Goal: Navigation & Orientation: Find specific page/section

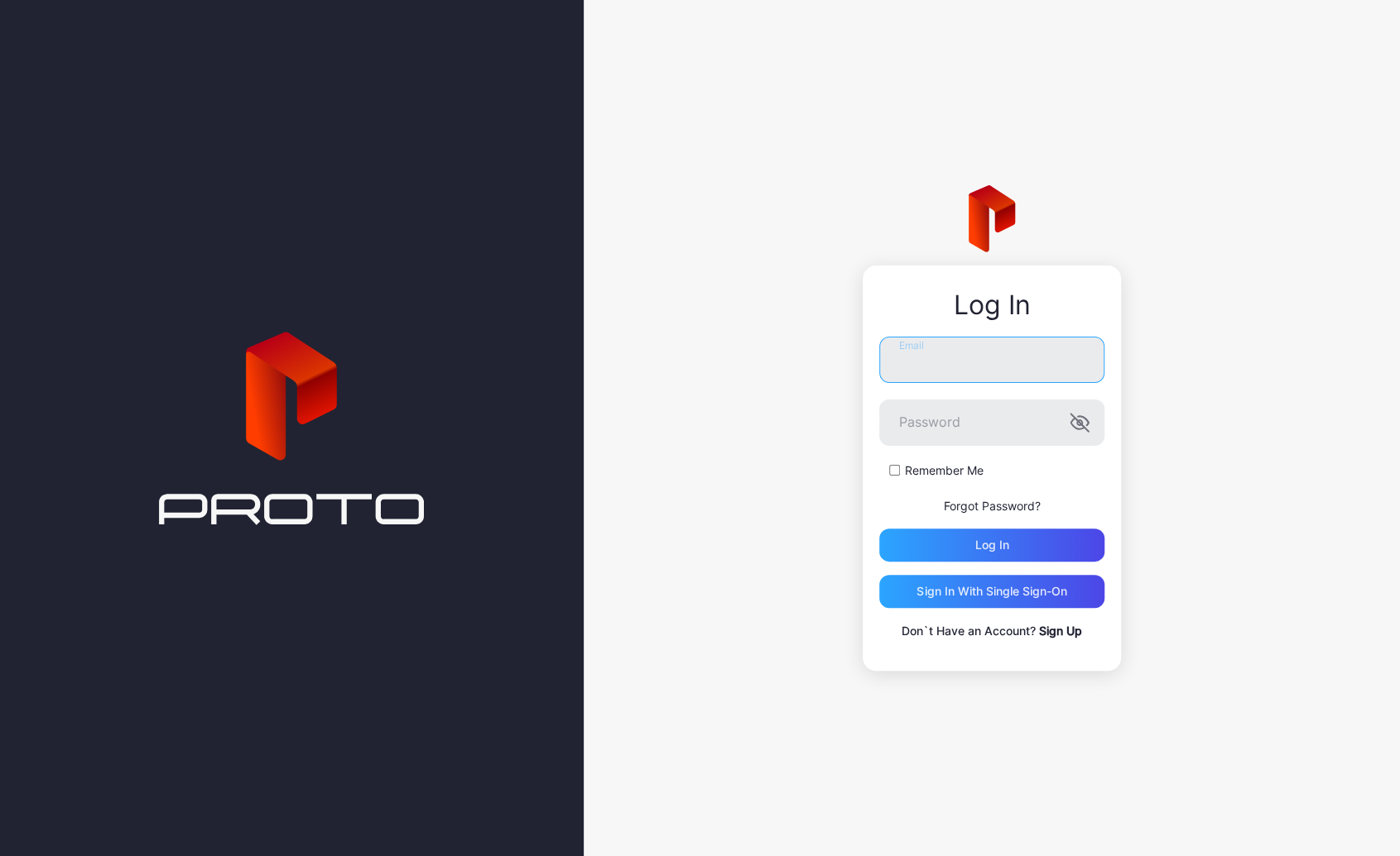
type input "**********"
click at [953, 465] on label "Remember Me" at bounding box center [944, 471] width 79 height 17
click at [985, 536] on div "Log in" at bounding box center [992, 545] width 226 height 33
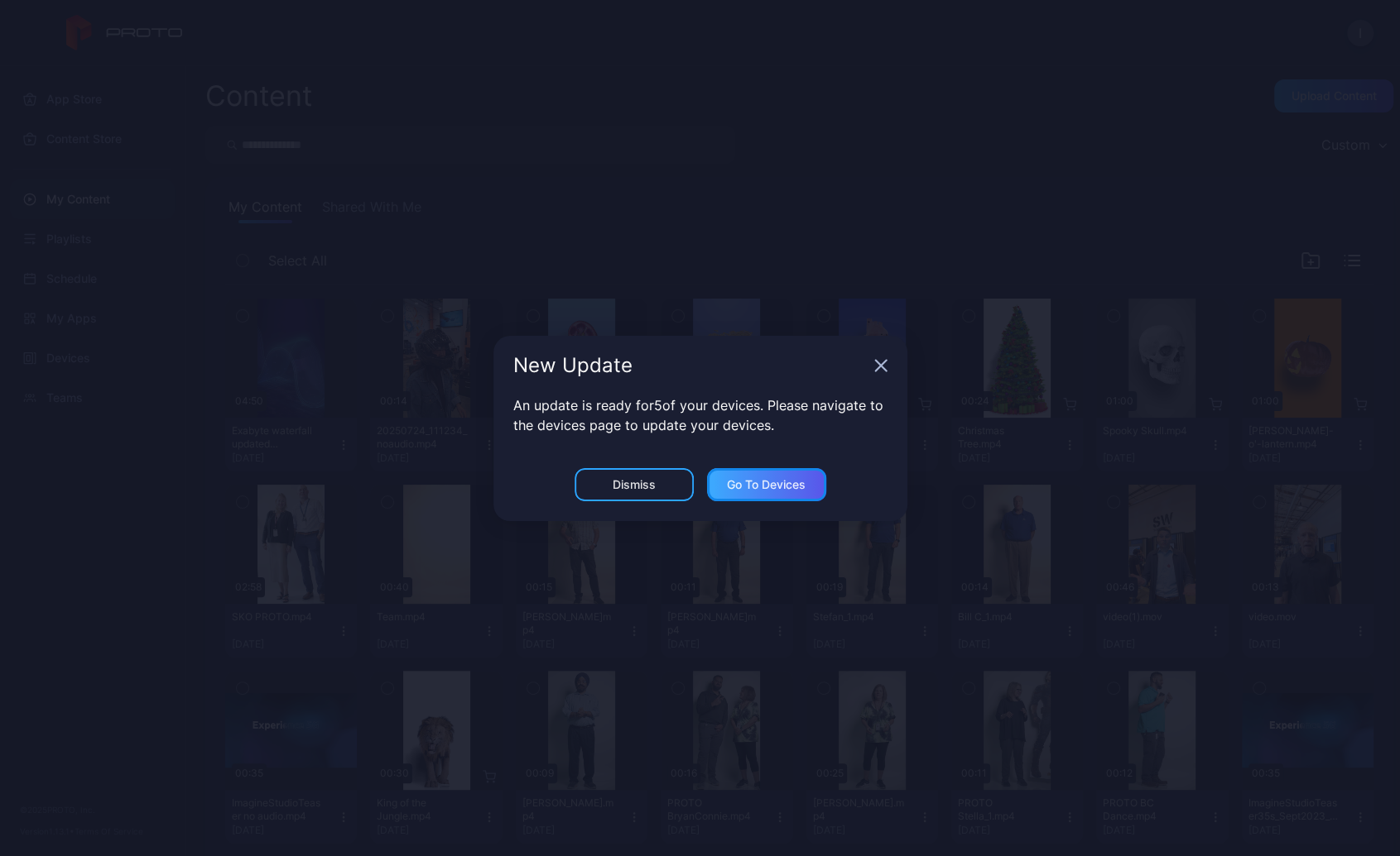
click at [776, 487] on div "Go to devices" at bounding box center [765, 484] width 79 height 13
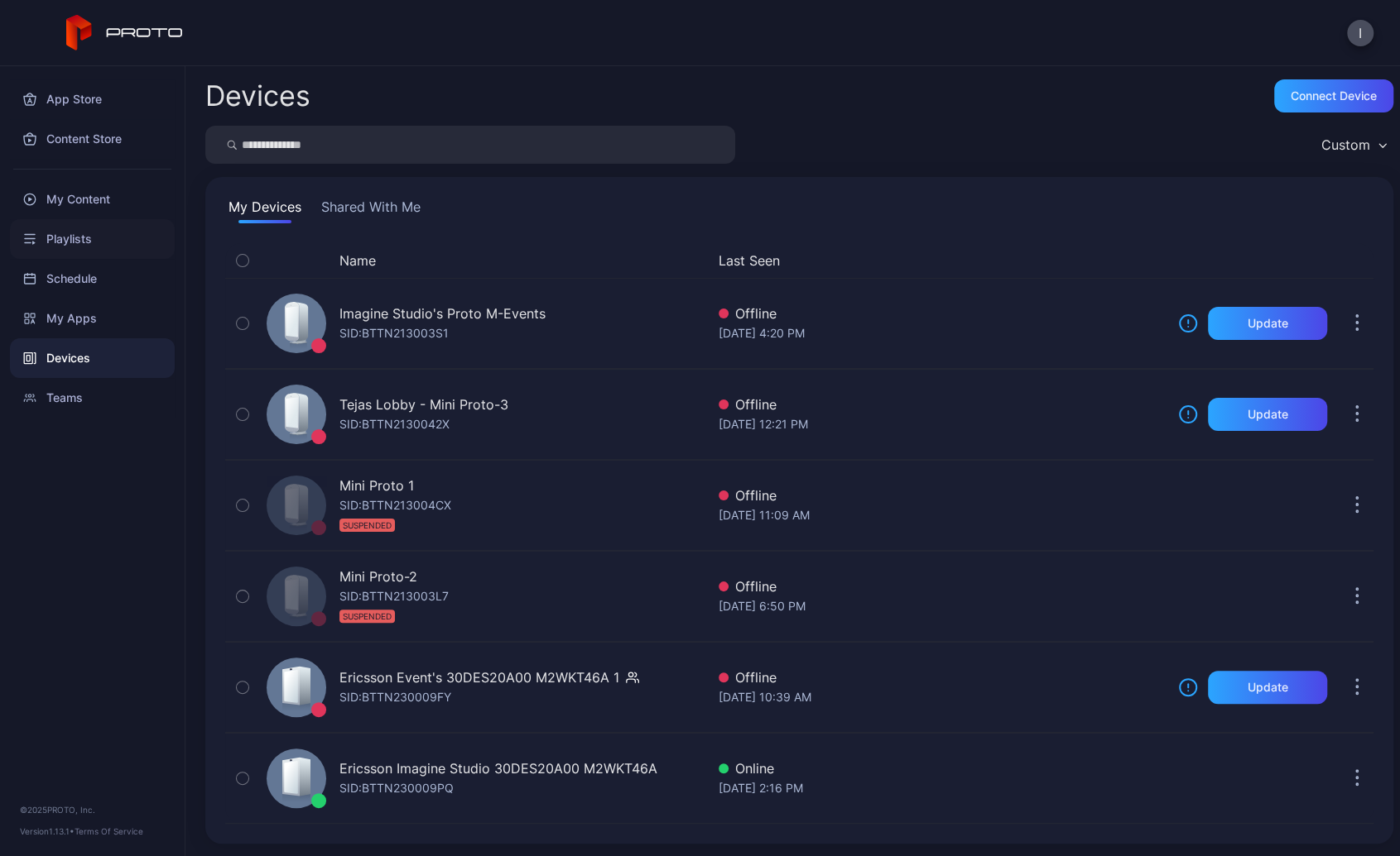
click at [77, 240] on div "Playlists" at bounding box center [92, 239] width 165 height 40
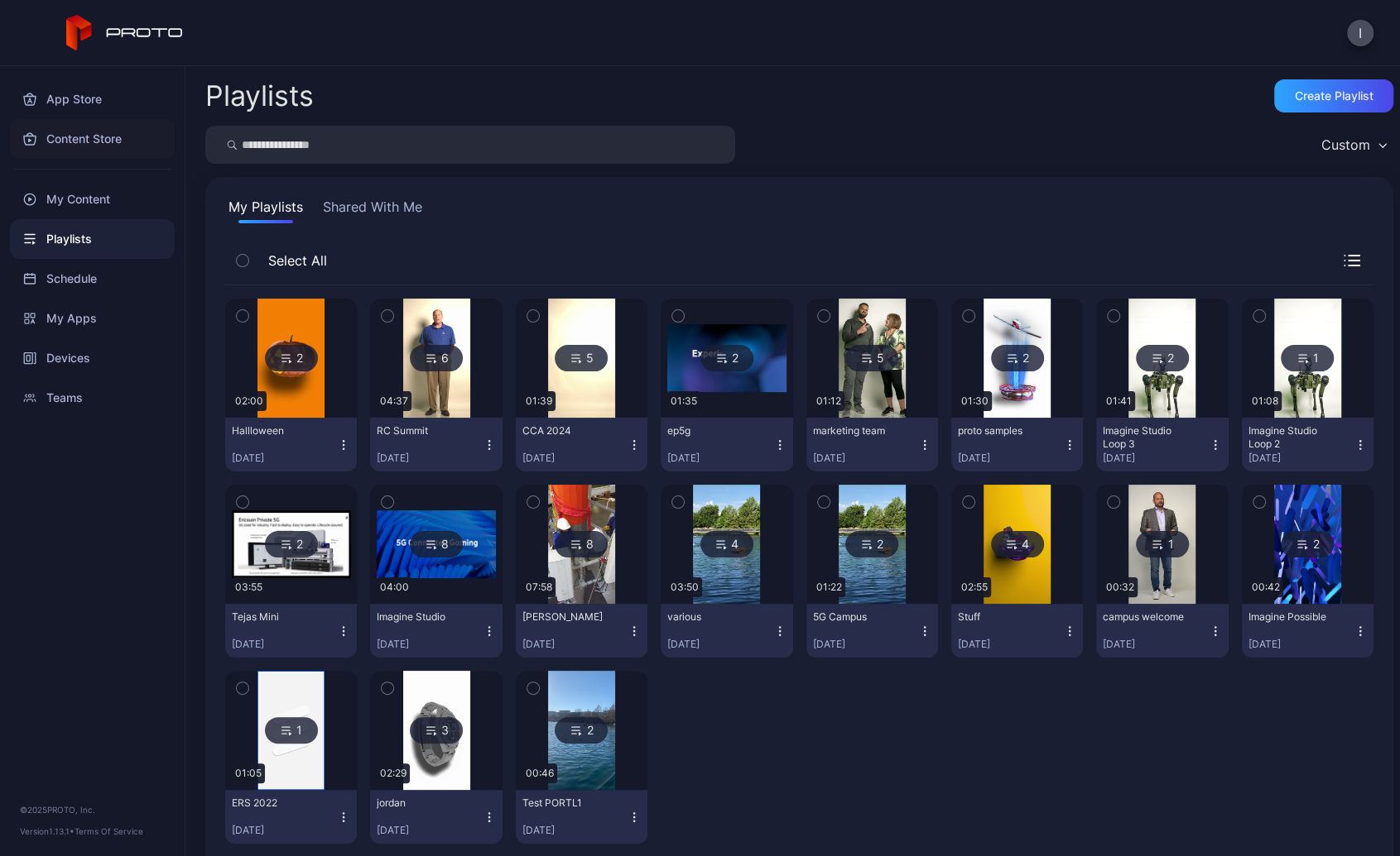
click at [93, 139] on div "Content Store" at bounding box center [92, 139] width 165 height 40
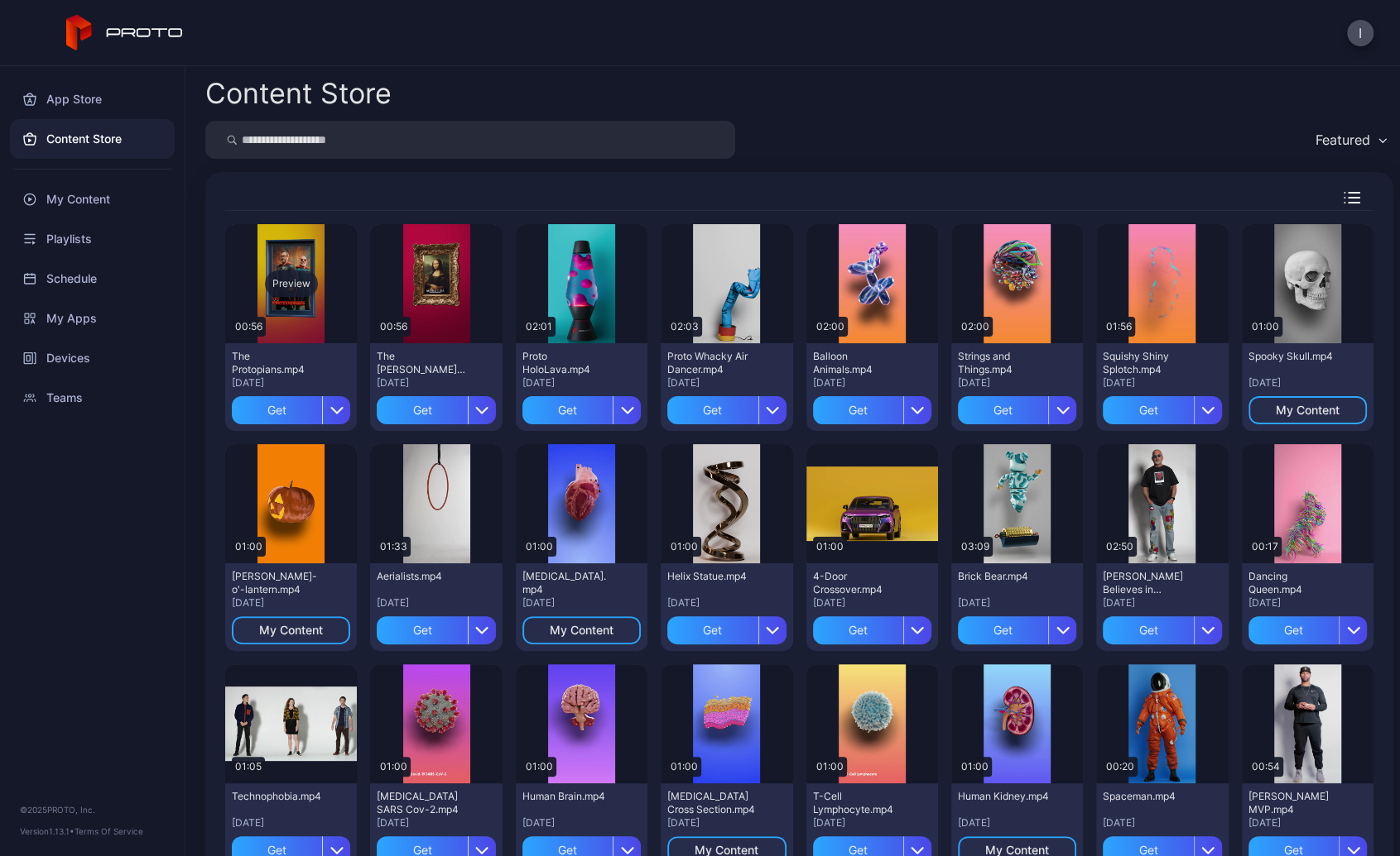
click at [281, 309] on div "Preview" at bounding box center [291, 283] width 132 height 119
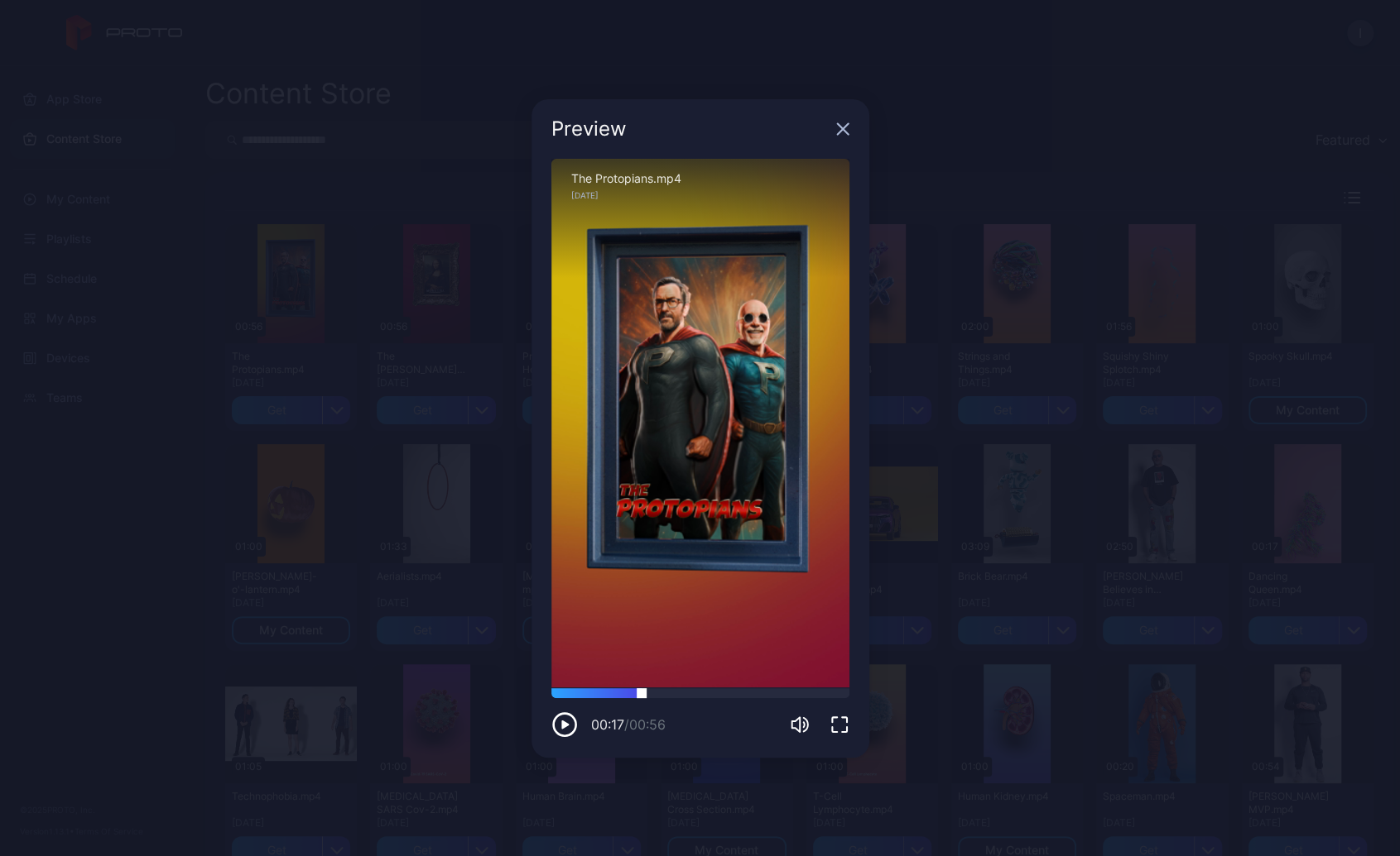
click at [642, 695] on div at bounding box center [700, 693] width 298 height 10
click at [709, 694] on div at bounding box center [700, 693] width 298 height 10
click at [755, 691] on div at bounding box center [700, 693] width 298 height 10
click at [844, 131] on icon "button" at bounding box center [842, 129] width 11 height 11
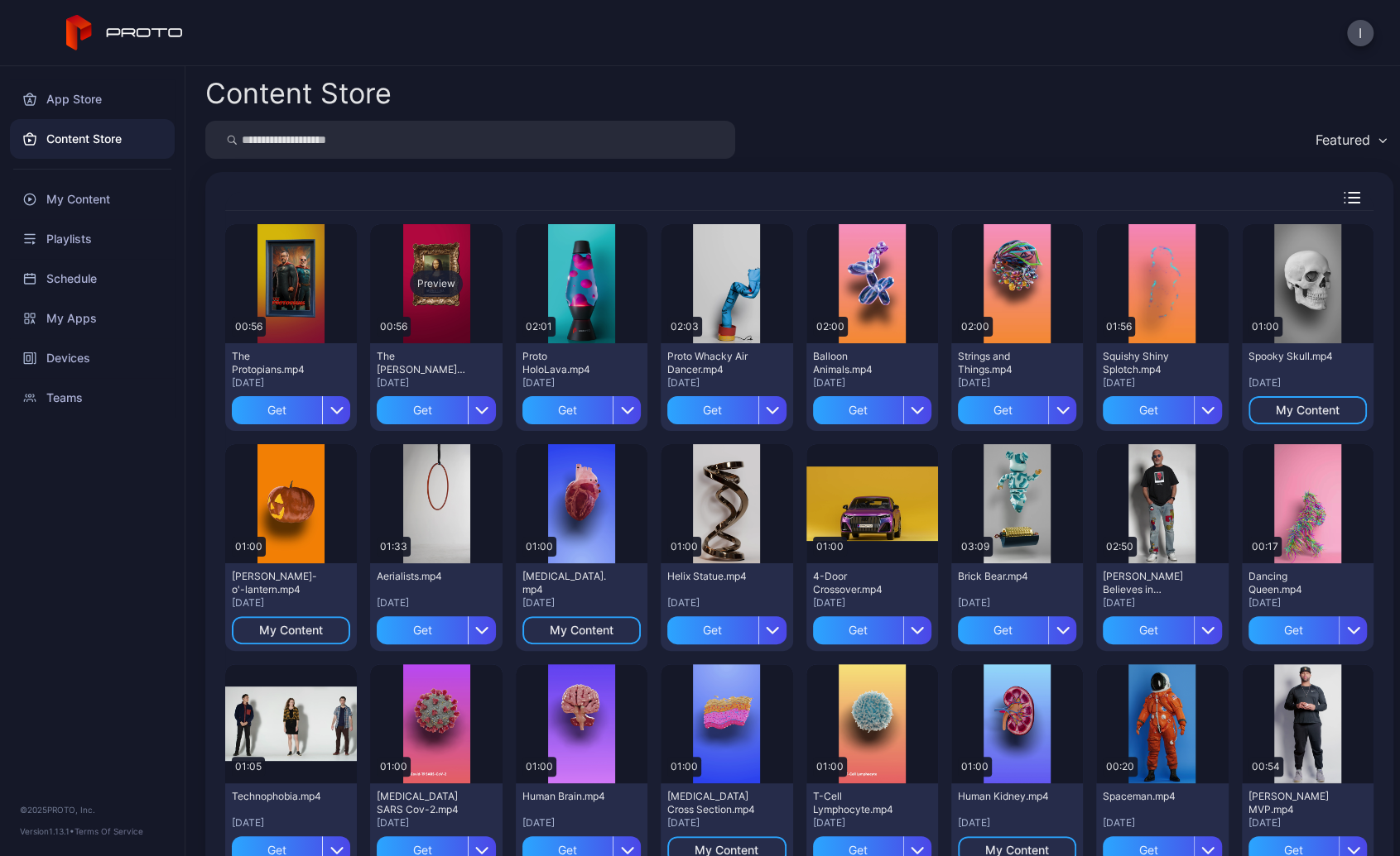
click at [444, 314] on div "Preview" at bounding box center [436, 283] width 132 height 119
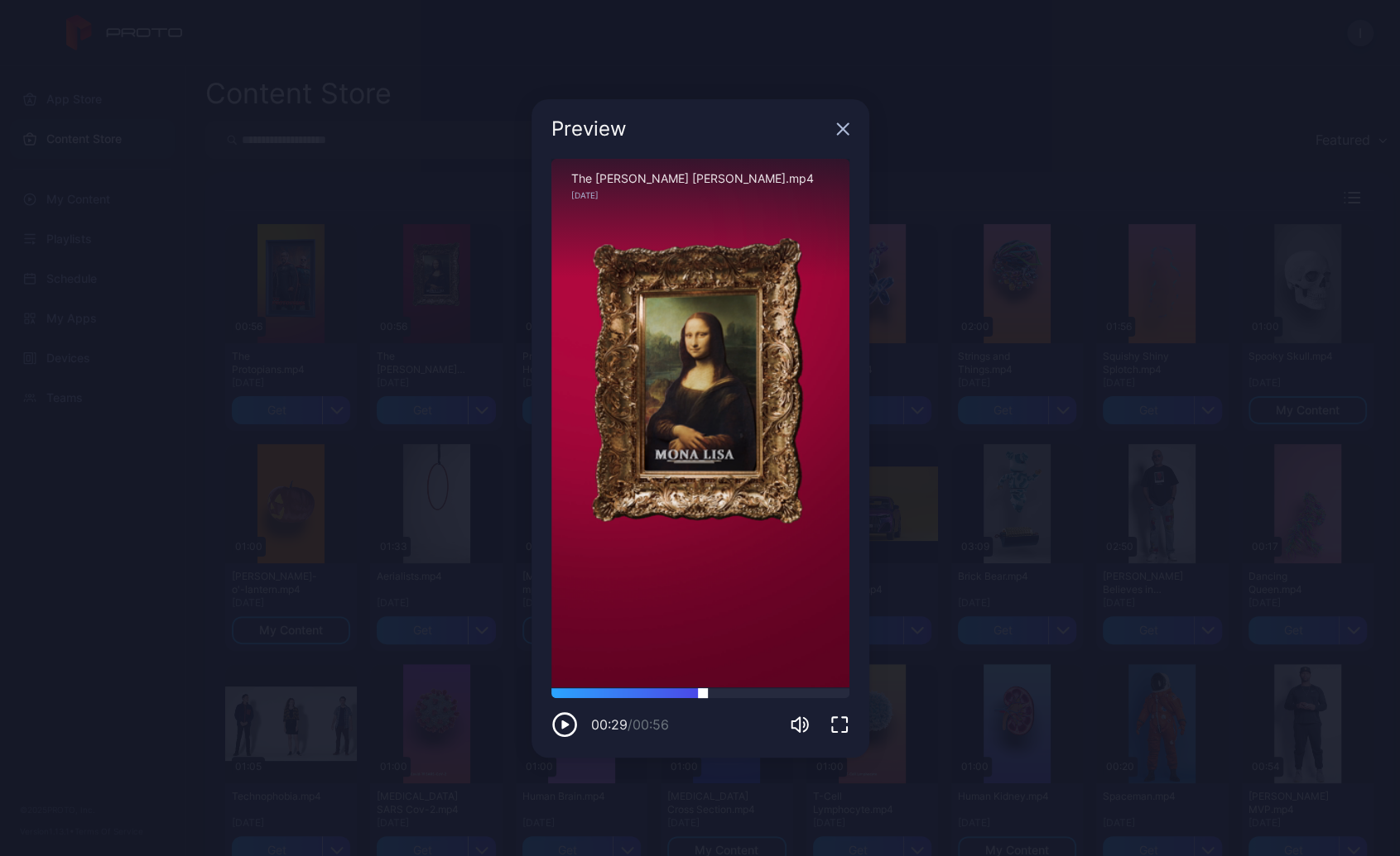
click at [702, 688] on div at bounding box center [700, 693] width 298 height 10
click at [772, 695] on div at bounding box center [700, 693] width 298 height 10
click at [804, 698] on div "00:42 / 00:56" at bounding box center [700, 713] width 298 height 50
click at [819, 691] on div at bounding box center [700, 693] width 298 height 10
click at [842, 129] on icon "button" at bounding box center [842, 129] width 11 height 11
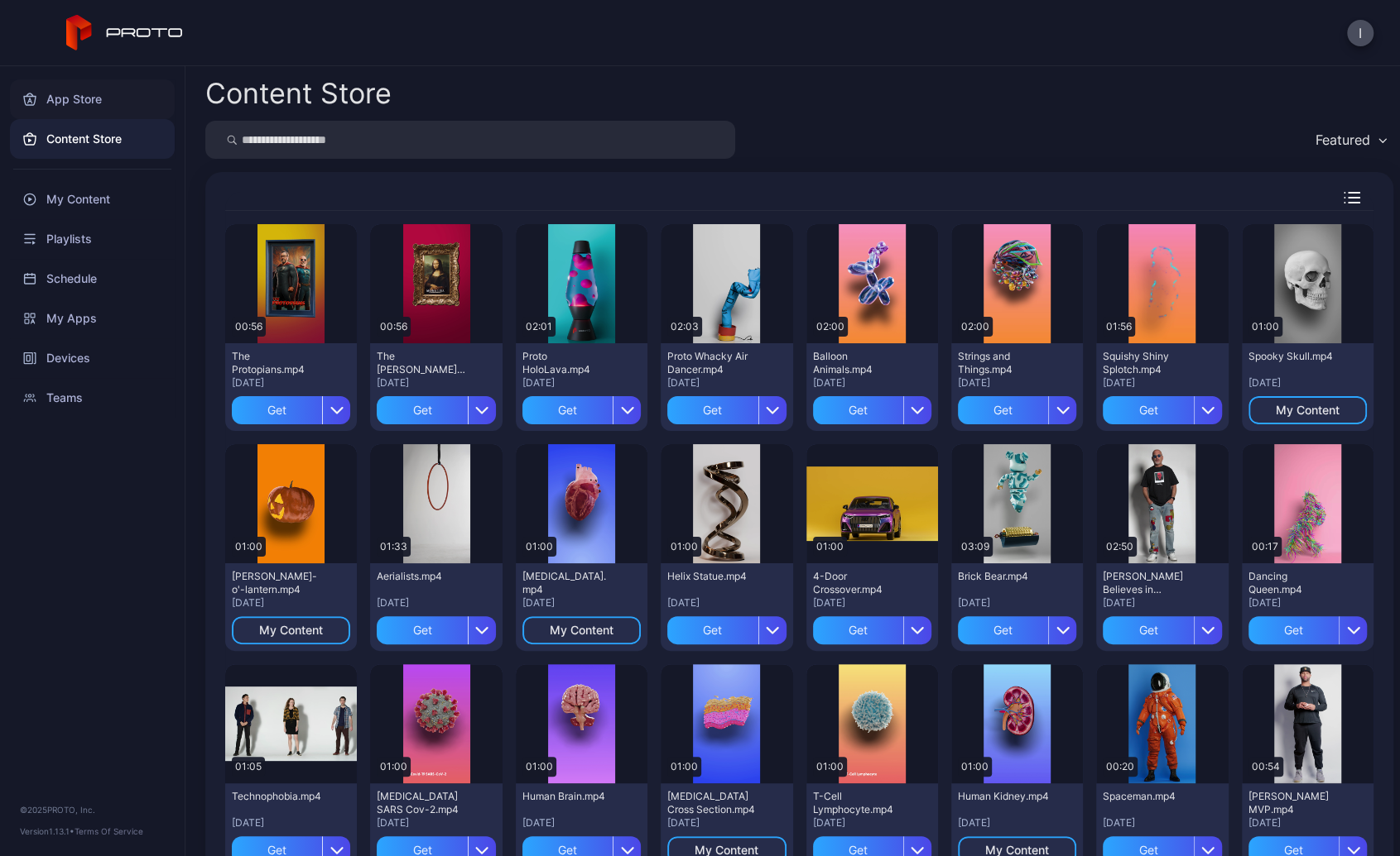
click at [78, 100] on div "App Store" at bounding box center [92, 100] width 165 height 40
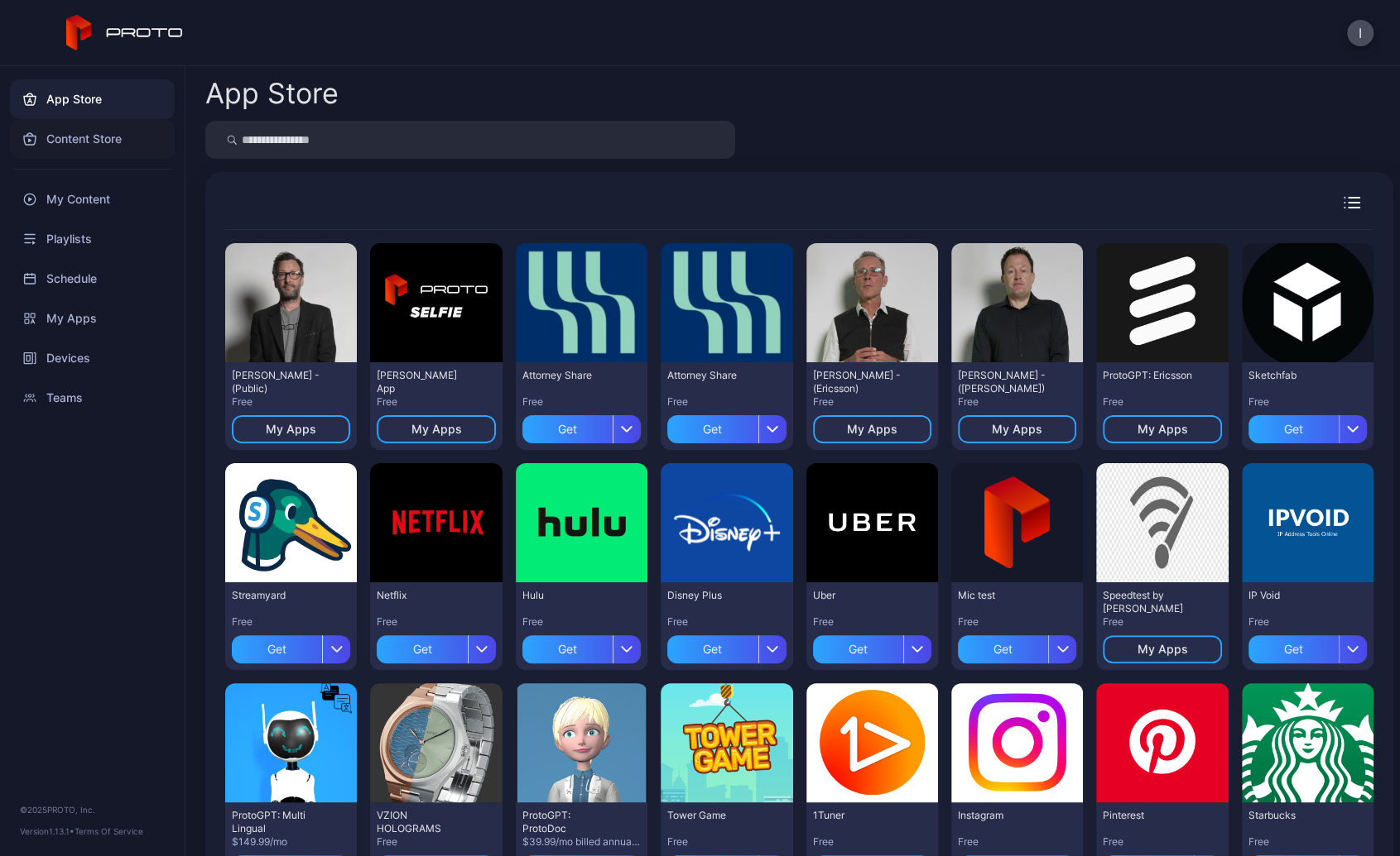
click at [103, 143] on div "Content Store" at bounding box center [92, 139] width 165 height 40
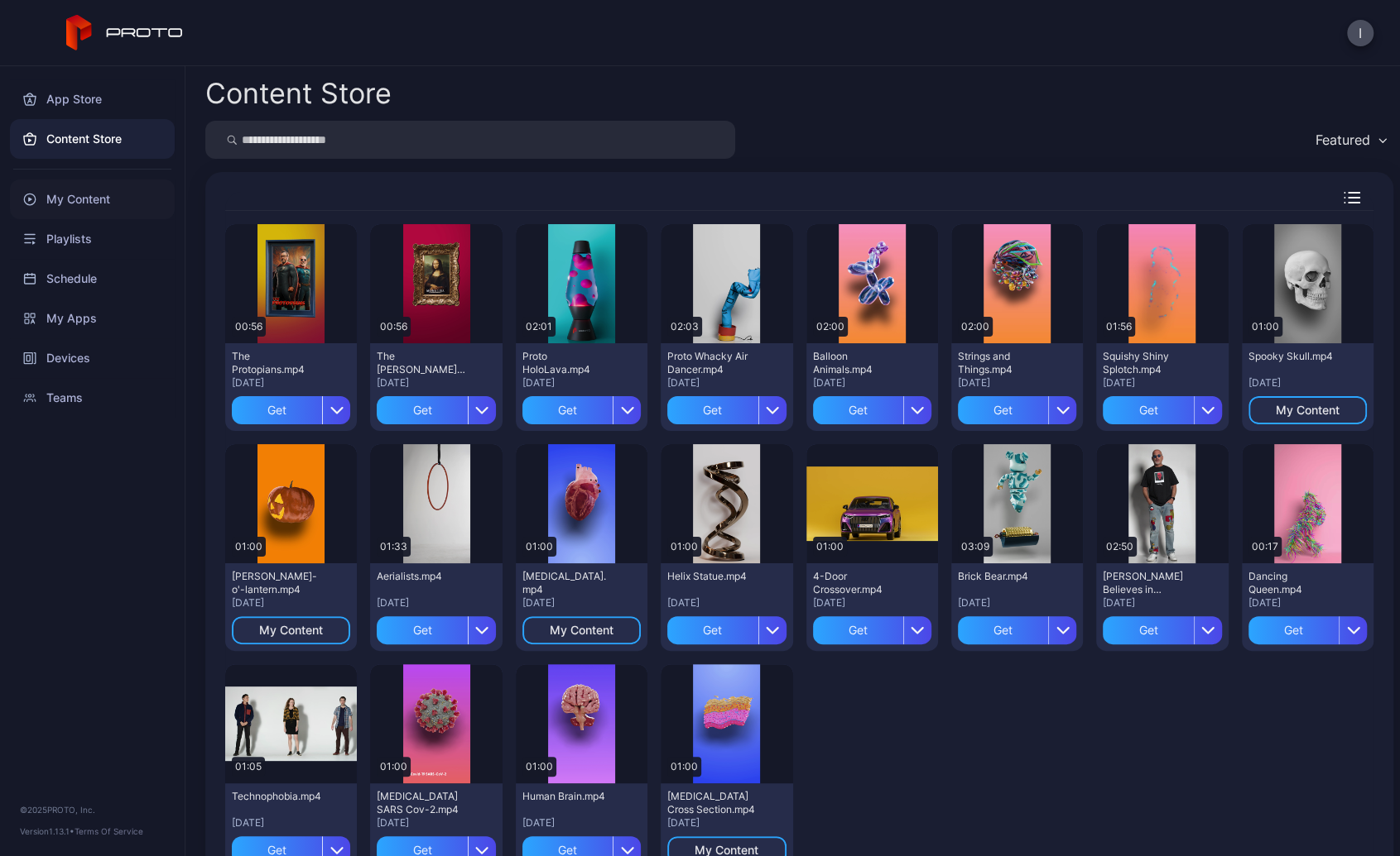
click at [76, 197] on div "My Content" at bounding box center [92, 200] width 165 height 40
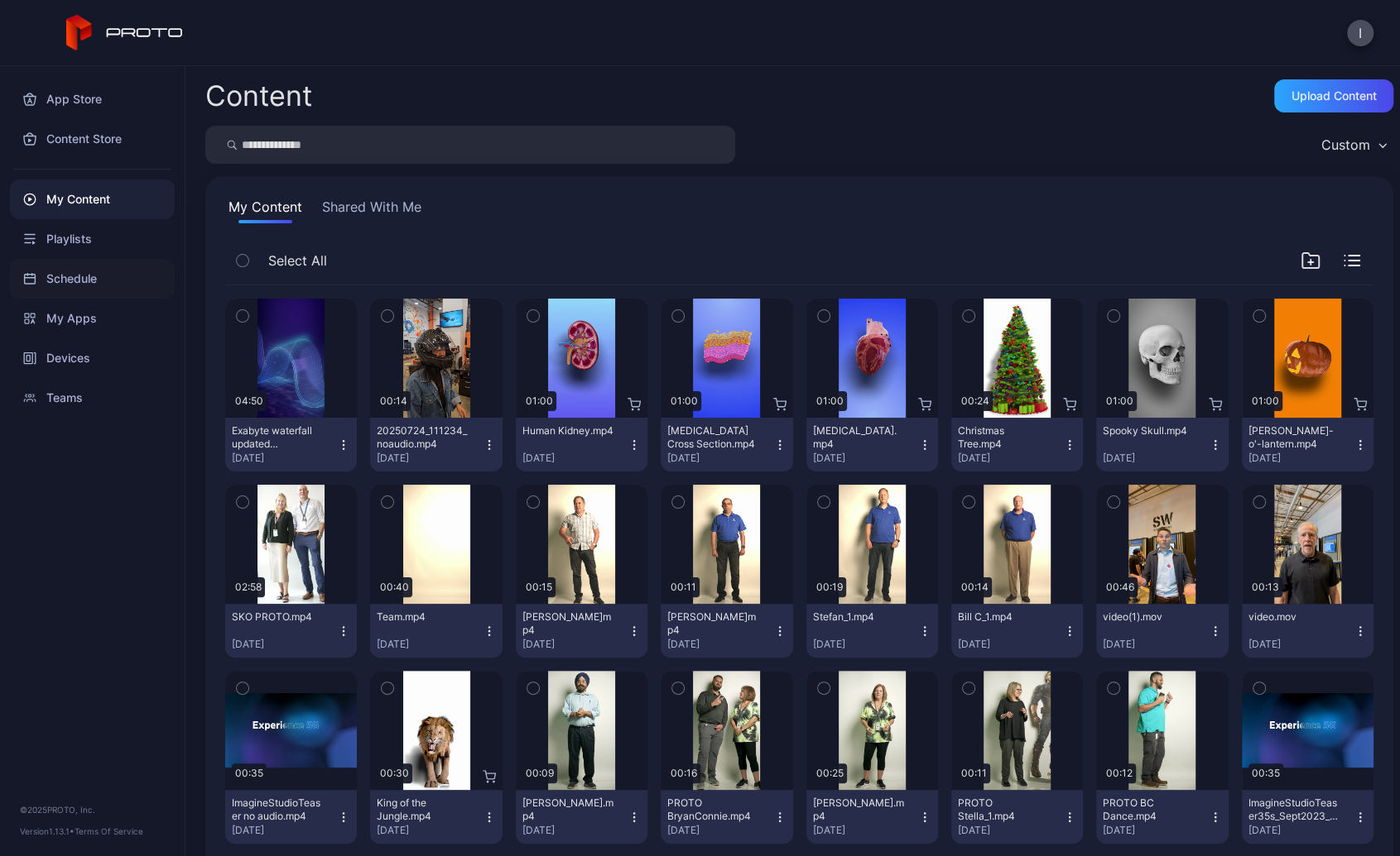
click at [75, 276] on div "Schedule" at bounding box center [92, 279] width 165 height 40
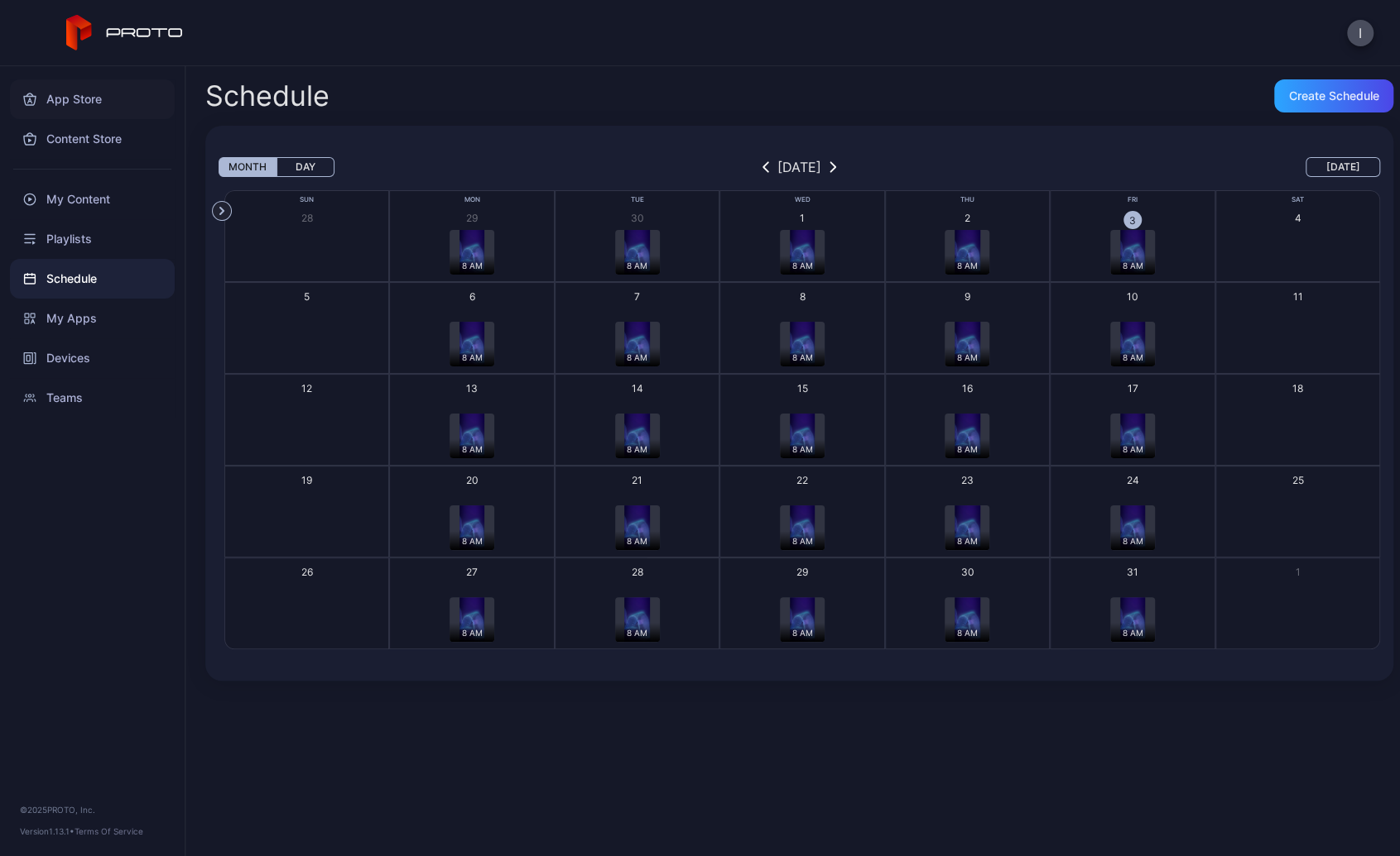
click at [79, 105] on div "App Store" at bounding box center [92, 100] width 165 height 40
